Goal: Task Accomplishment & Management: Use online tool/utility

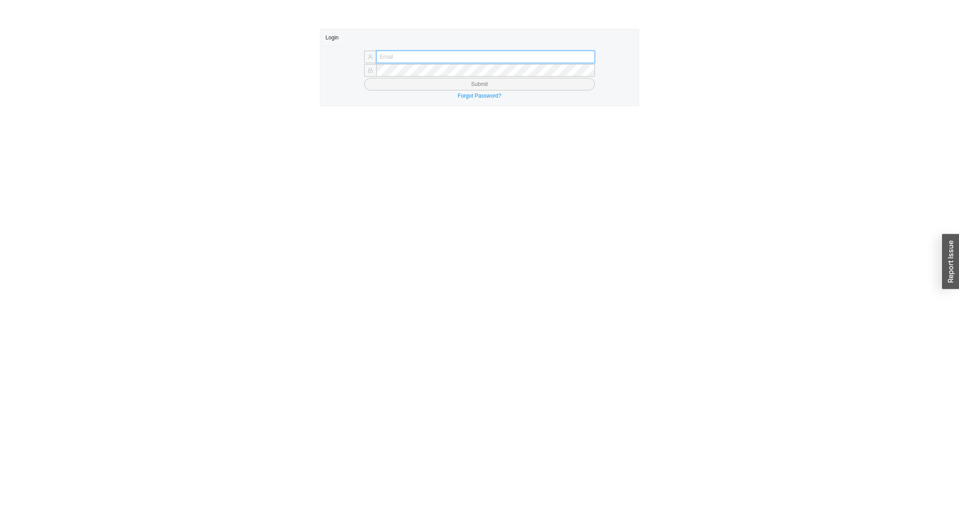
click at [423, 60] on input "text" at bounding box center [485, 57] width 219 height 13
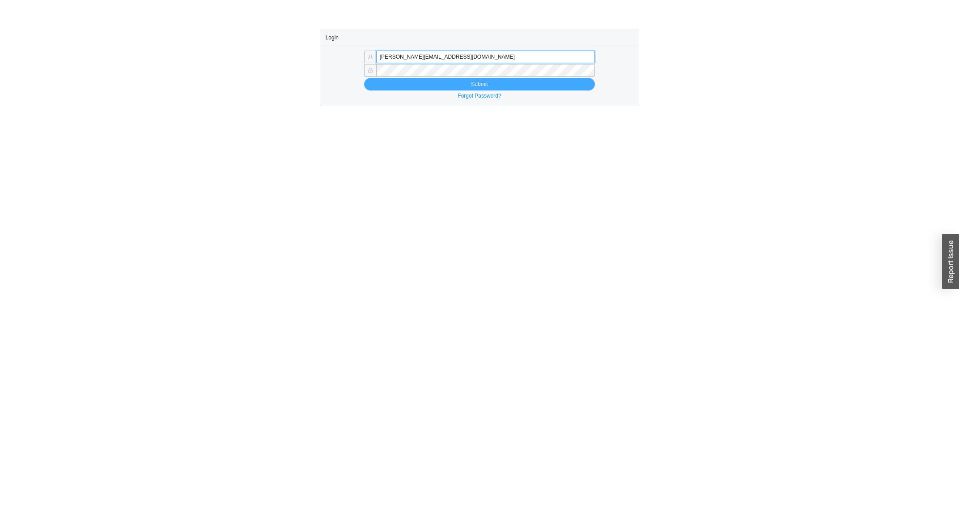
type input "miriama@homeandstone.com"
click at [432, 84] on button "Submit" at bounding box center [479, 84] width 231 height 13
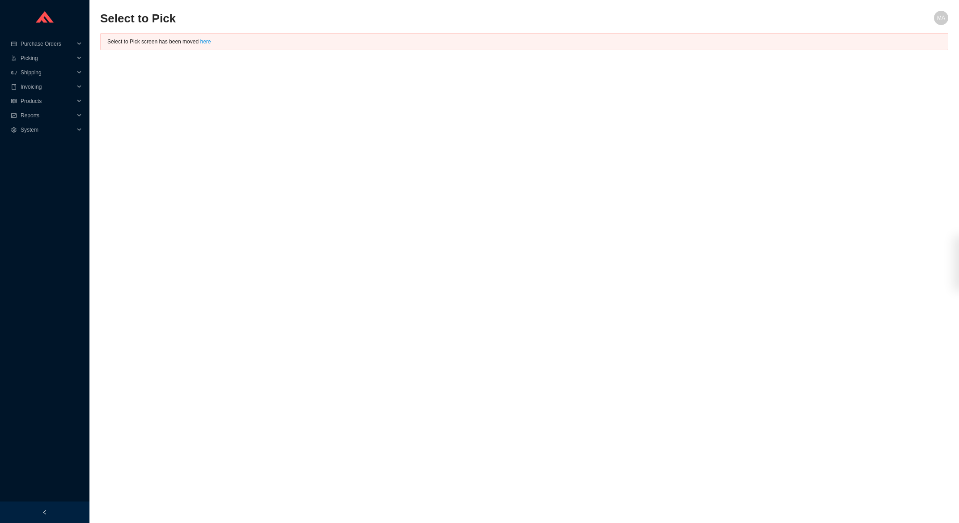
click at [920, 179] on main "Select to Pick MA Select to Pick screen has been moved here" at bounding box center [524, 267] width 848 height 512
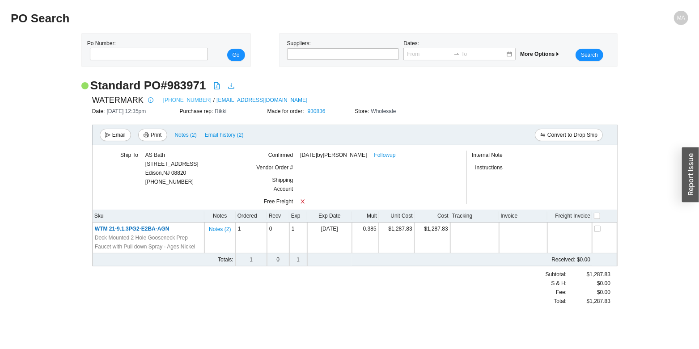
click at [168, 102] on link "718-257-2800" at bounding box center [187, 100] width 48 height 9
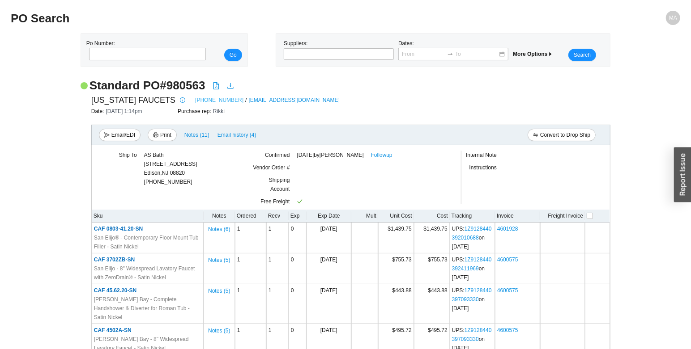
click at [204, 100] on link "[PHONE_NUMBER]" at bounding box center [219, 100] width 48 height 9
